Goal: Task Accomplishment & Management: Complete application form

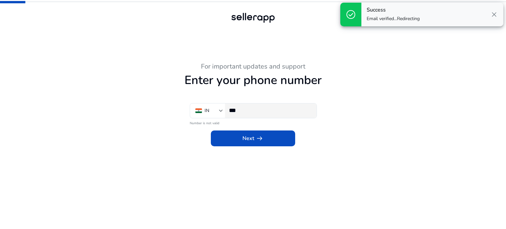
click at [256, 109] on input "***" at bounding box center [270, 110] width 82 height 7
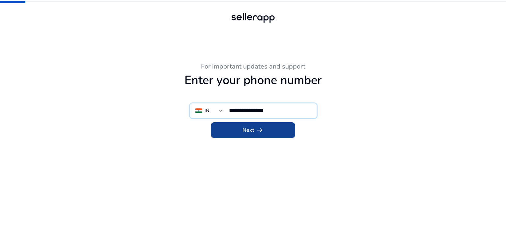
type input "**********"
click at [246, 133] on span "Next arrow_right_alt" at bounding box center [253, 130] width 21 height 8
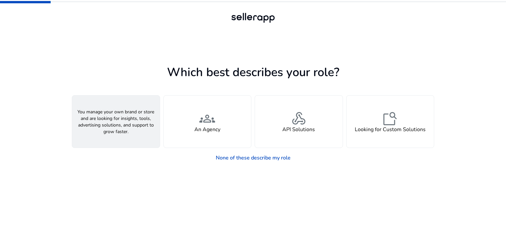
click at [130, 124] on div "person A Seller" at bounding box center [116, 122] width 88 height 52
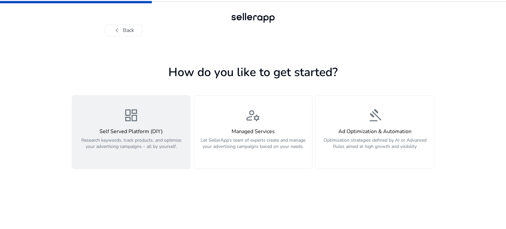
click at [169, 139] on p "Research keywords, track products, and optimize your advertising campaigns – al…" at bounding box center [131, 147] width 110 height 20
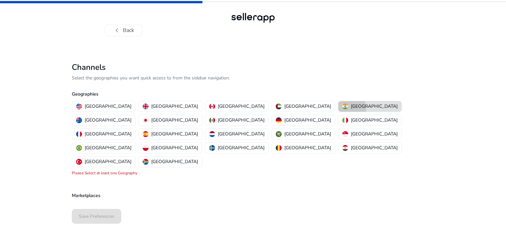
click at [351, 108] on p "[GEOGRAPHIC_DATA]" at bounding box center [374, 106] width 47 height 7
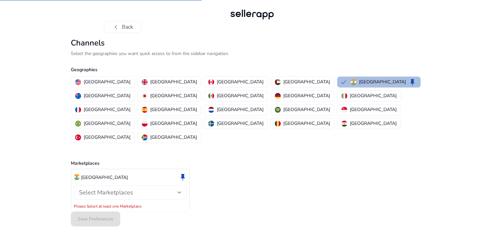
scroll to position [4, 0]
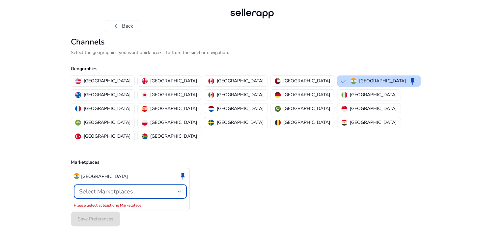
click at [149, 188] on div "Select Marketplaces" at bounding box center [128, 191] width 99 height 7
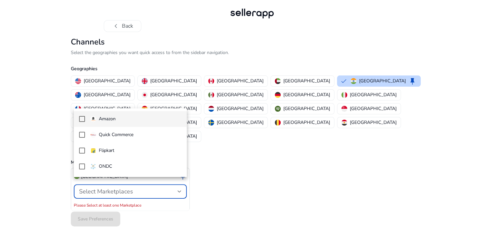
click at [84, 120] on mat-pseudo-checkbox at bounding box center [82, 119] width 6 height 6
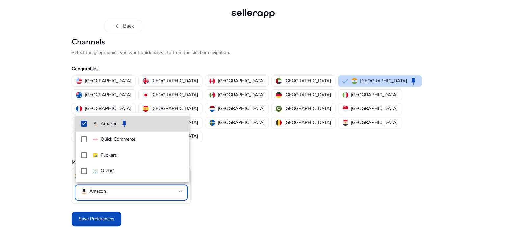
scroll to position [0, 0]
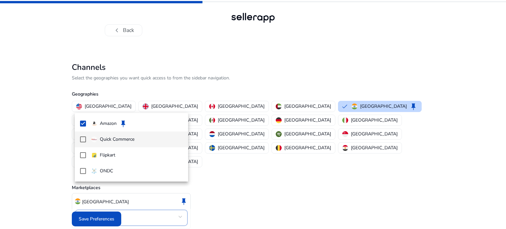
click at [82, 140] on mat-pseudo-checkbox at bounding box center [83, 139] width 6 height 6
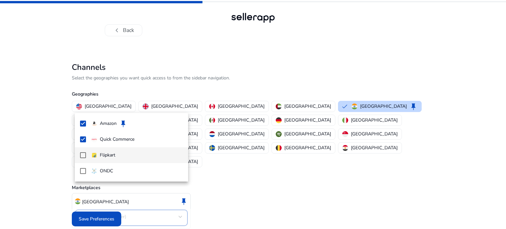
click at [81, 154] on mat-pseudo-checkbox at bounding box center [83, 155] width 6 height 6
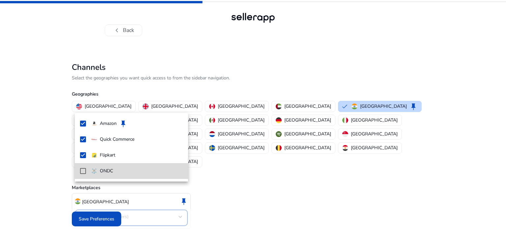
drag, startPoint x: 85, startPoint y: 173, endPoint x: 190, endPoint y: 174, distance: 105.1
click at [86, 172] on mat-option "ONDC" at bounding box center [131, 171] width 113 height 16
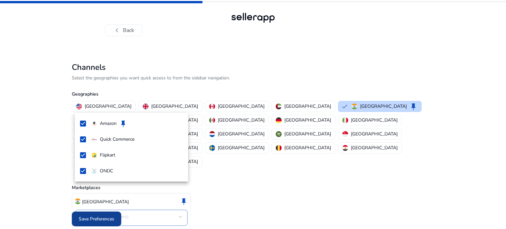
click at [89, 220] on div at bounding box center [253, 114] width 506 height 229
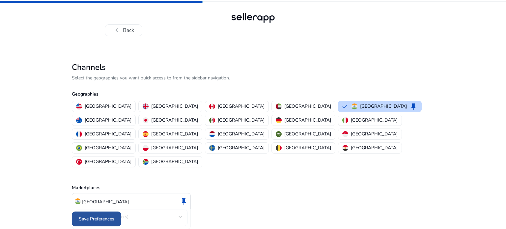
click at [93, 216] on span "Save Preferences" at bounding box center [97, 219] width 36 height 7
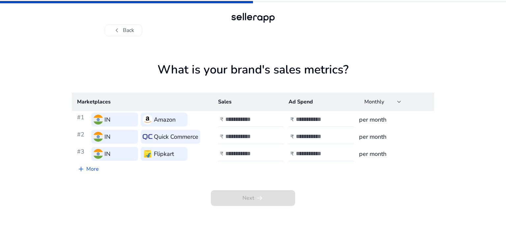
click at [122, 36] on div "What is your brand's sales metrics? Marketplaces Sales Ad Spend Monthly #1 IN A…" at bounding box center [253, 132] width 363 height 193
click at [124, 33] on button "chevron_left Back" at bounding box center [124, 30] width 38 height 12
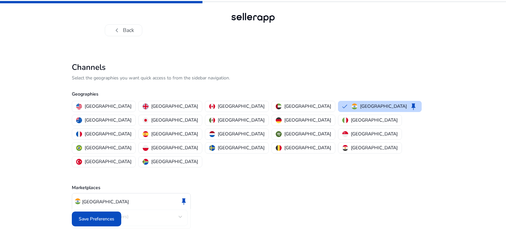
click at [124, 33] on button "chevron_left Back" at bounding box center [124, 30] width 38 height 12
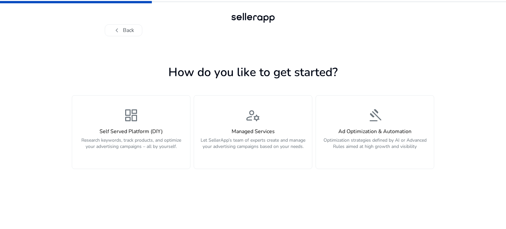
click at [124, 33] on button "chevron_left Back" at bounding box center [124, 30] width 38 height 12
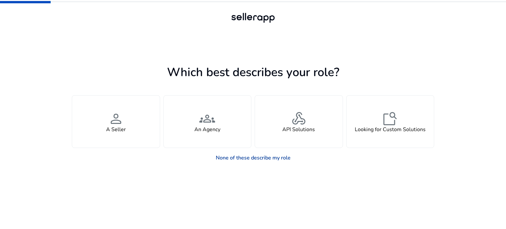
click at [267, 159] on link "None of these describe my role" at bounding box center [253, 157] width 85 height 13
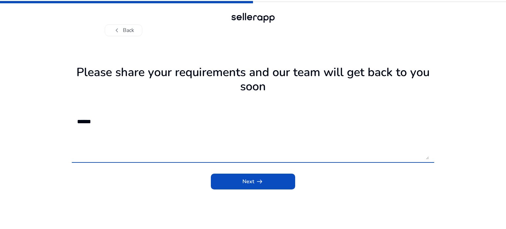
type textarea "*******"
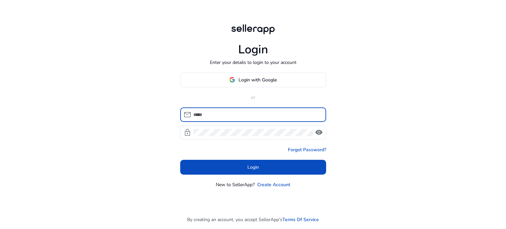
click at [256, 115] on input at bounding box center [257, 114] width 128 height 7
type input "**********"
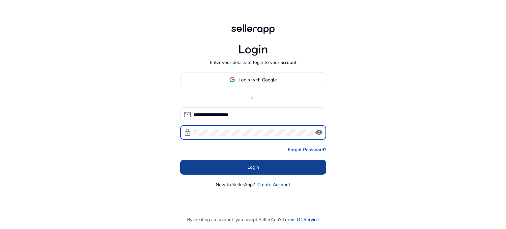
click at [245, 171] on span at bounding box center [253, 167] width 146 height 16
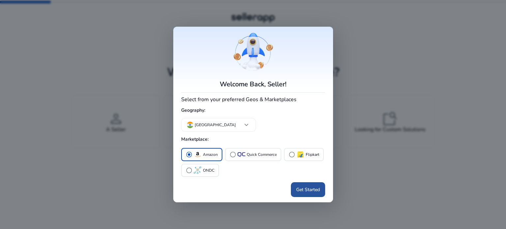
click at [310, 190] on span "Get Started" at bounding box center [308, 189] width 24 height 7
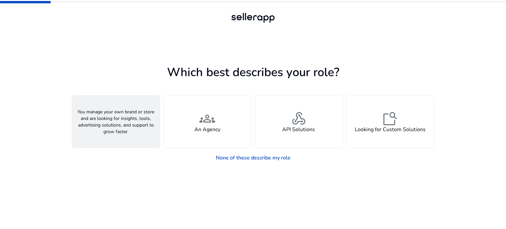
click at [131, 122] on div "person A Seller" at bounding box center [116, 122] width 88 height 52
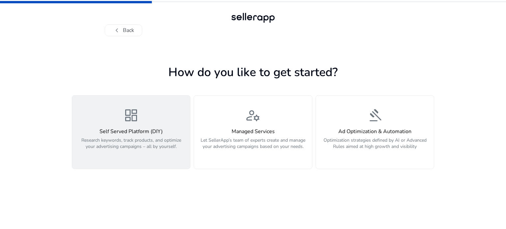
click at [114, 135] on div "Self Served Platform (DIY) Research keywords, track products, and optimize your…" at bounding box center [131, 143] width 110 height 28
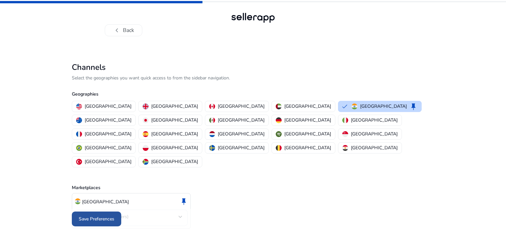
click at [94, 212] on span at bounding box center [96, 219] width 49 height 16
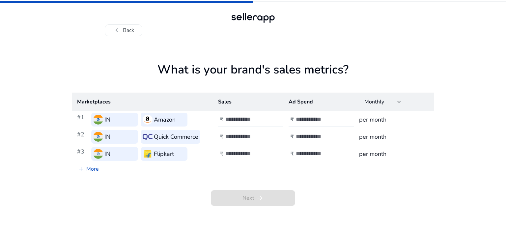
click at [243, 122] on input "number" at bounding box center [247, 119] width 44 height 7
type input "*****"
click at [312, 119] on input "number" at bounding box center [318, 119] width 44 height 7
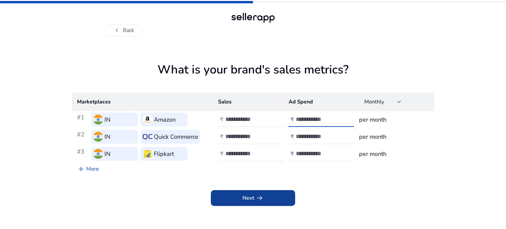
type input "****"
click at [264, 199] on span at bounding box center [253, 198] width 84 height 16
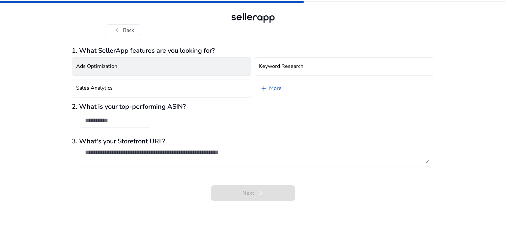
click at [206, 68] on button "Ads Optimization" at bounding box center [162, 66] width 180 height 18
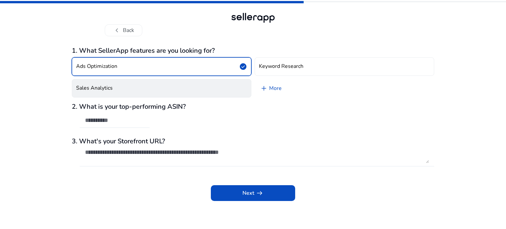
click at [192, 89] on button "Sales Analytics" at bounding box center [162, 88] width 180 height 18
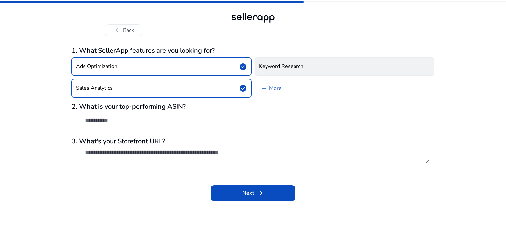
click at [321, 63] on button "Keyword Research" at bounding box center [345, 66] width 180 height 18
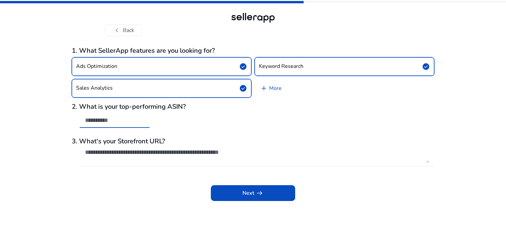
click at [141, 123] on input "text" at bounding box center [114, 120] width 59 height 7
click at [305, 211] on app-questions-diy "1. What SellerApp features are you looking for? Ads Optimization check_circle K…" at bounding box center [253, 138] width 363 height 182
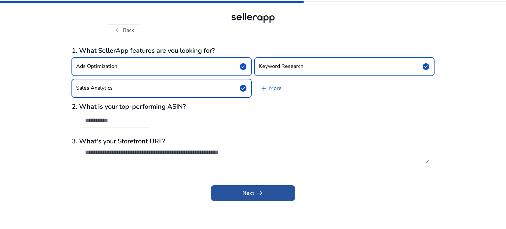
click at [271, 197] on span at bounding box center [253, 193] width 84 height 16
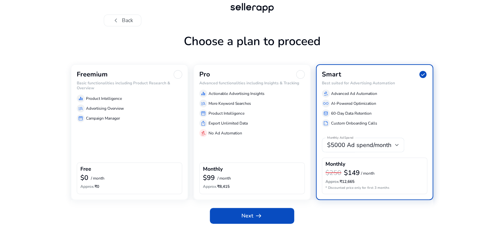
scroll to position [30, 0]
click at [150, 130] on div "Freemium Basic functionalities including Product Research & Overview equalizer …" at bounding box center [129, 132] width 117 height 136
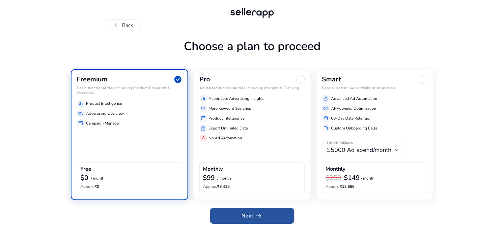
click at [257, 216] on span "arrow_right_alt" at bounding box center [259, 216] width 8 height 8
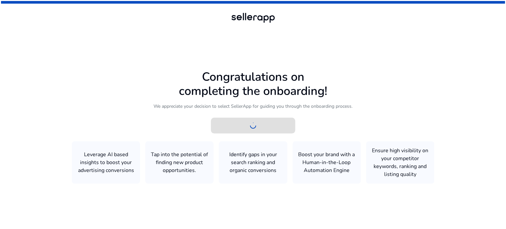
scroll to position [0, 0]
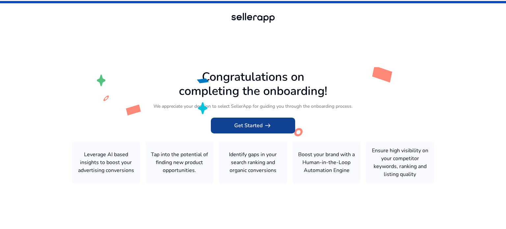
click at [260, 122] on span "Get Started arrow_right_alt" at bounding box center [253, 126] width 38 height 8
